Goal: Task Accomplishment & Management: Complete application form

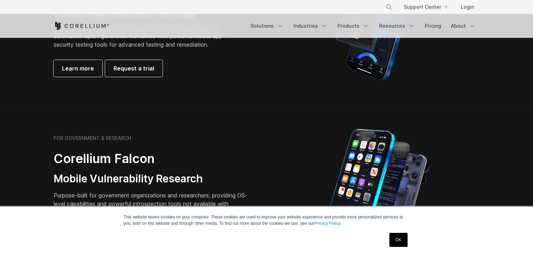
scroll to position [245, 0]
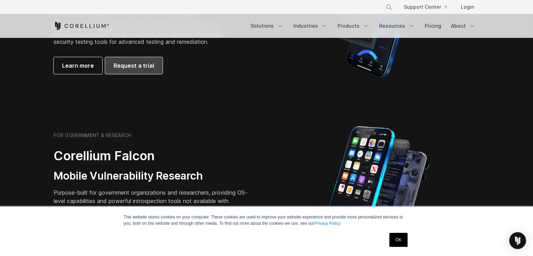
click at [148, 70] on link "Request a trial" at bounding box center [133, 65] width 57 height 17
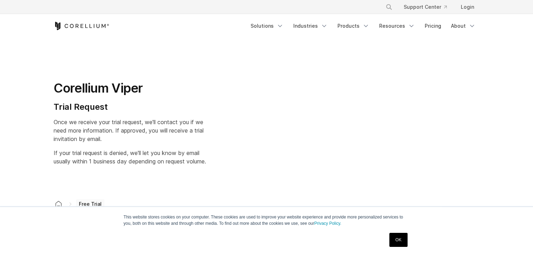
select select "**"
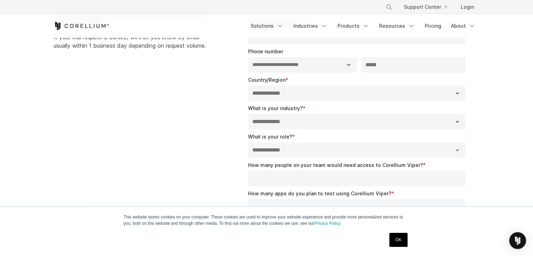
scroll to position [105, 0]
